Goal: Transaction & Acquisition: Purchase product/service

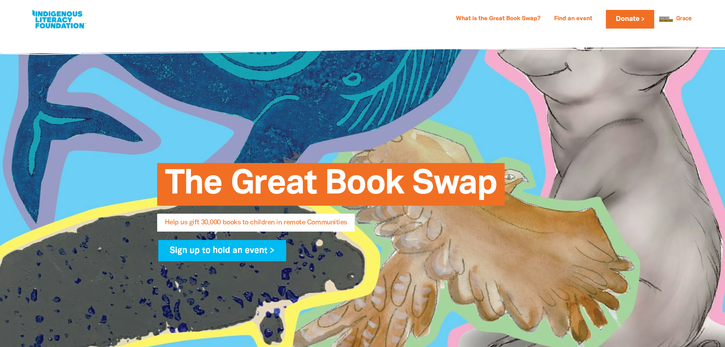
select select "AU"
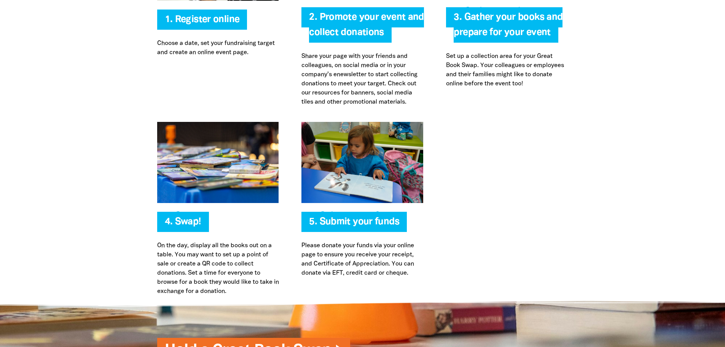
scroll to position [1634, 0]
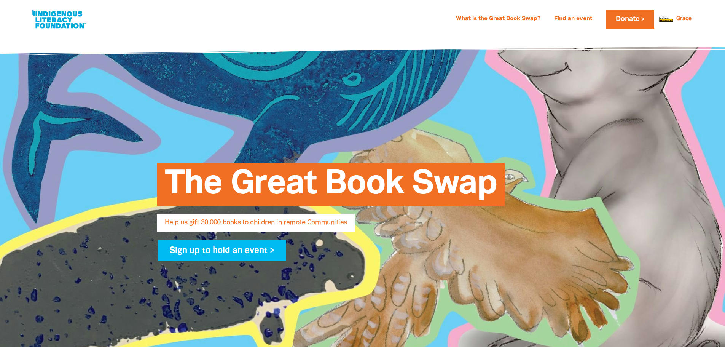
select select "AU"
click at [76, 13] on link at bounding box center [58, 19] width 57 height 23
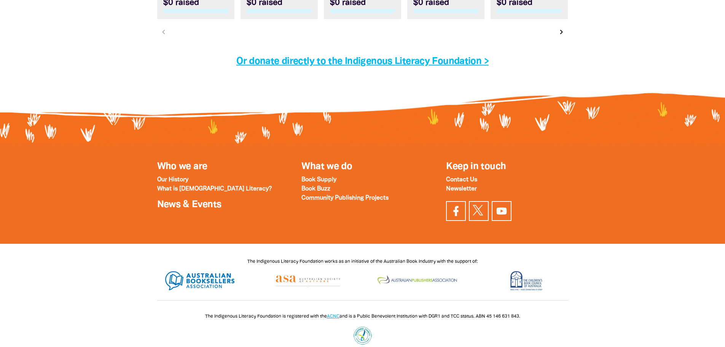
scroll to position [2465, 0]
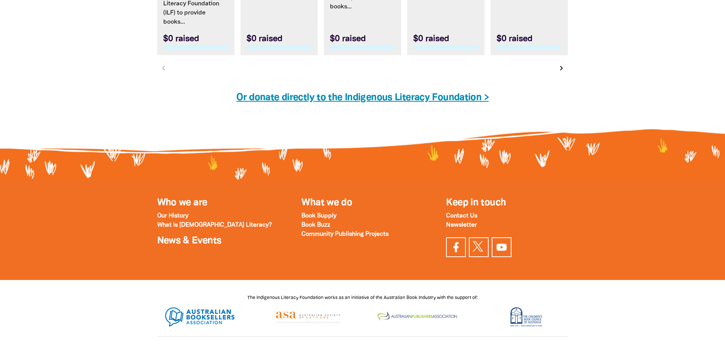
click at [410, 102] on link "Or donate directly to the Indigenous Literacy Foundation >" at bounding box center [362, 97] width 252 height 9
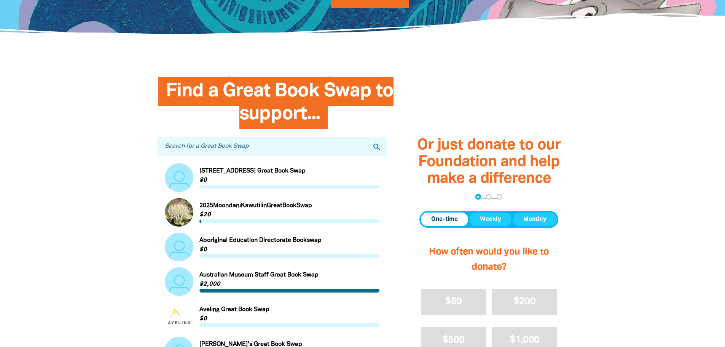
scroll to position [381, 0]
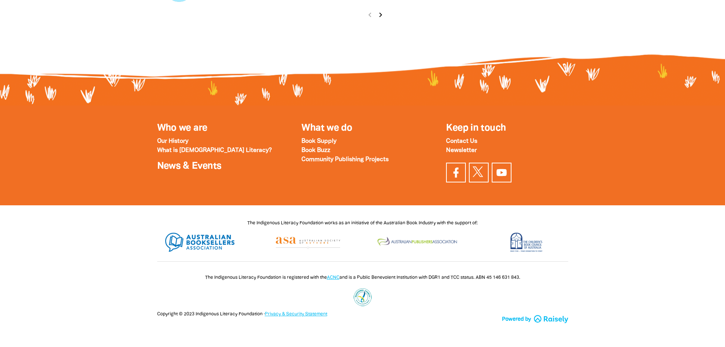
select select "AU"
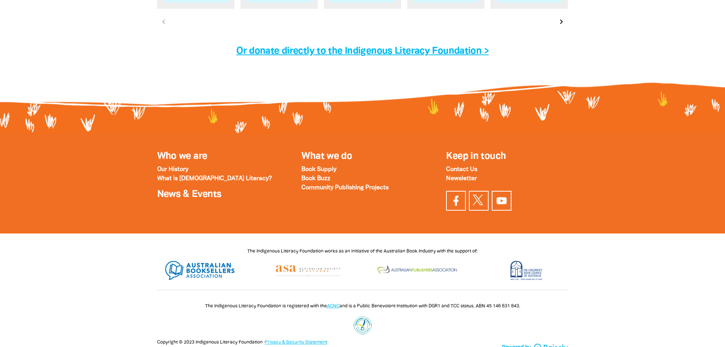
scroll to position [2541, 0]
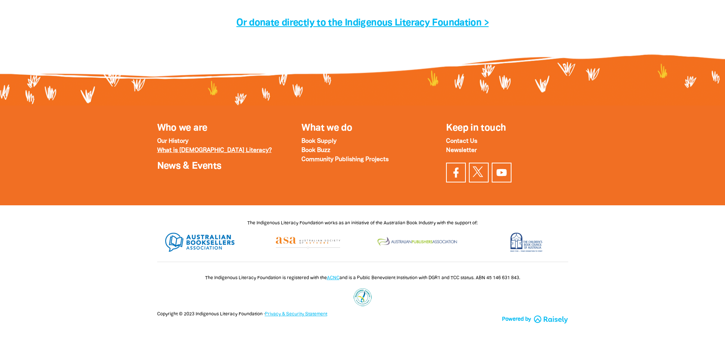
click at [196, 152] on strong "What is [DEMOGRAPHIC_DATA] Literacy?" at bounding box center [214, 150] width 115 height 5
